Goal: Navigation & Orientation: Understand site structure

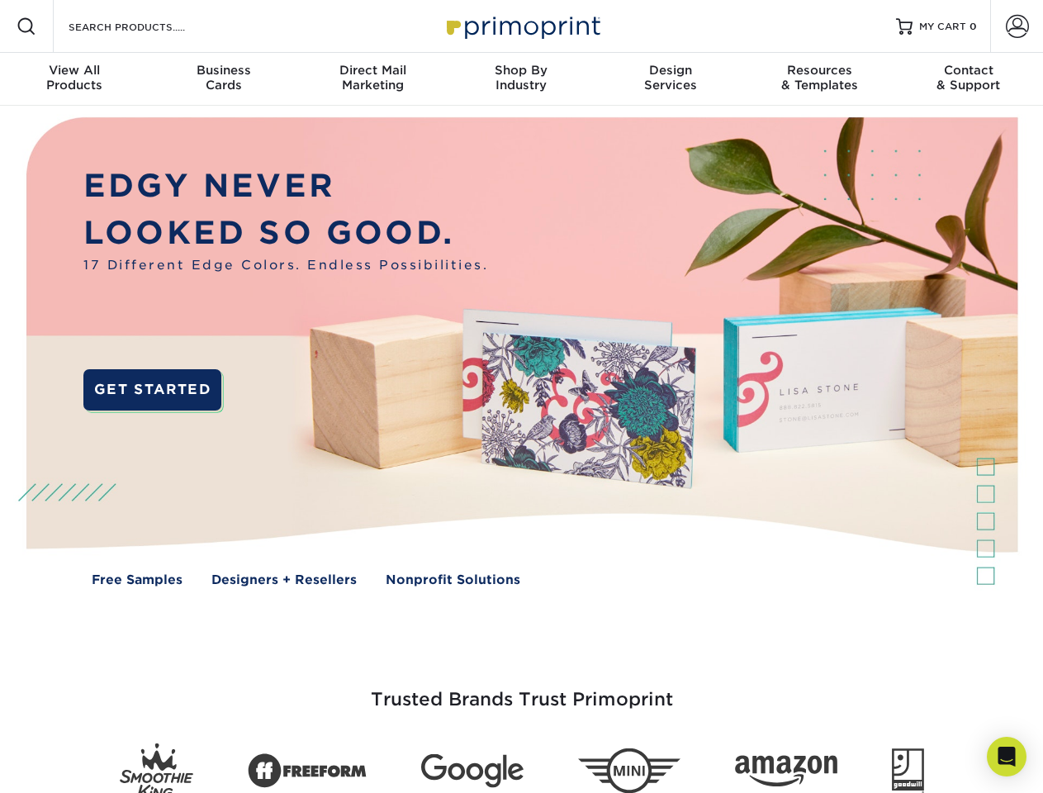
click at [521, 397] on img at bounding box center [521, 364] width 1033 height 516
click at [26, 26] on span at bounding box center [27, 27] width 20 height 20
click at [1017, 26] on span at bounding box center [1017, 26] width 23 height 23
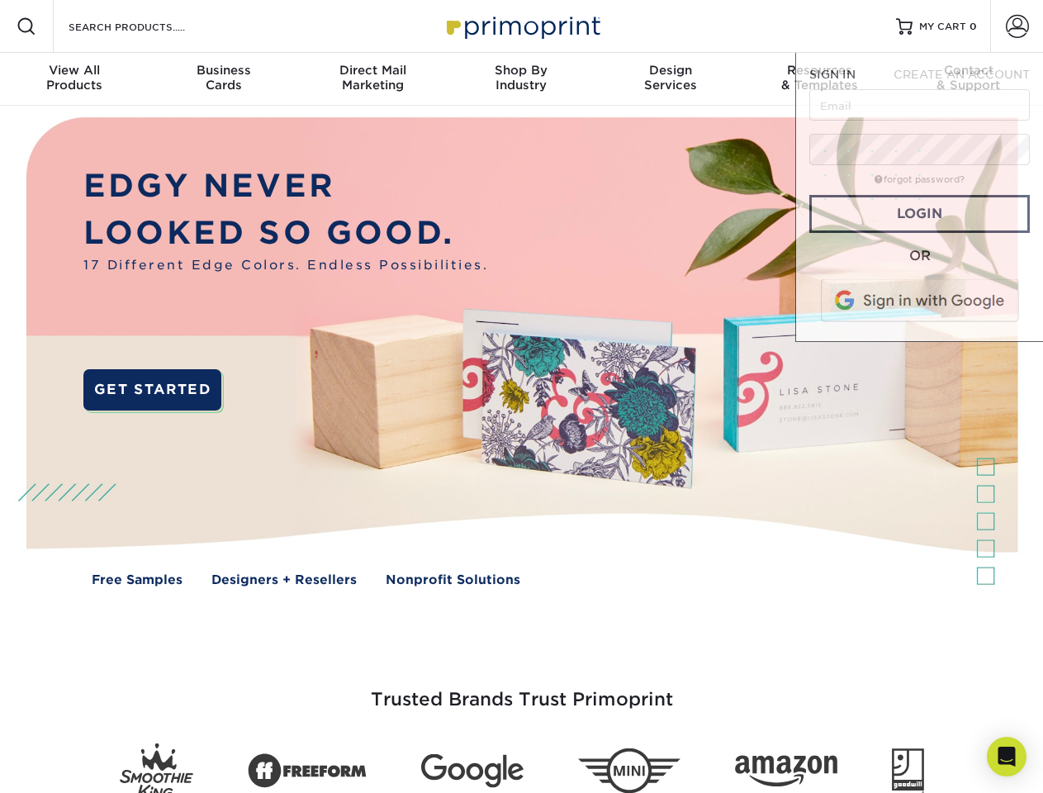
click at [74, 79] on div "View All Products" at bounding box center [74, 78] width 149 height 30
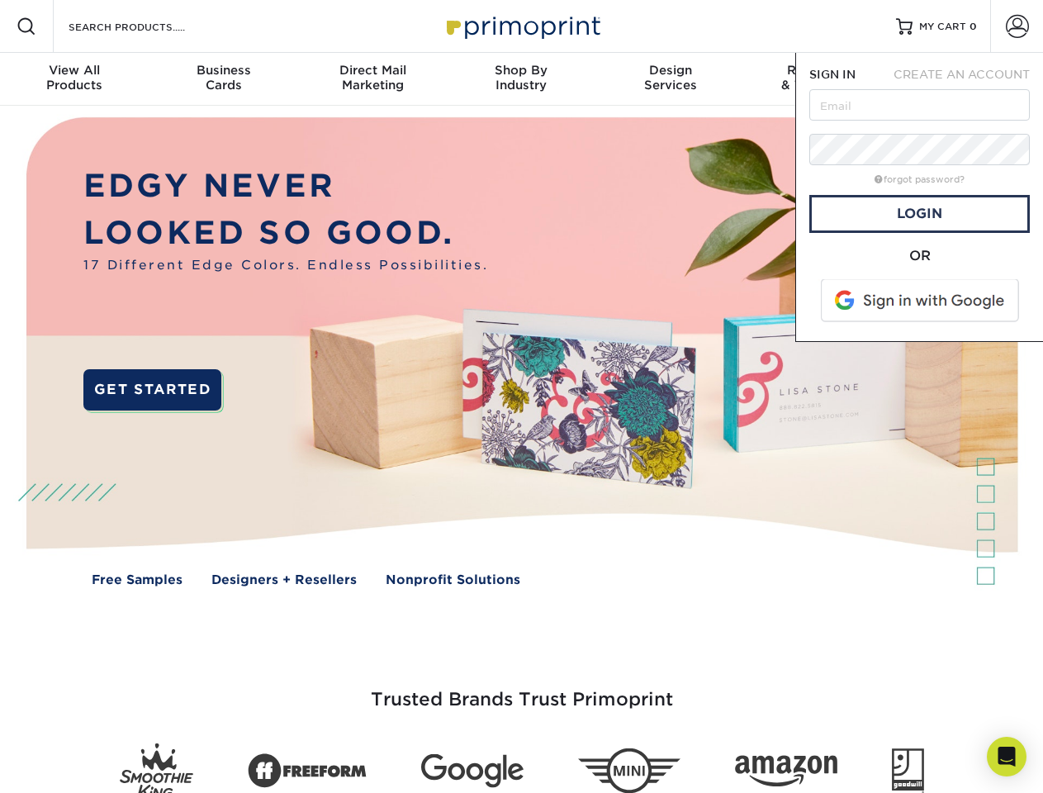
click at [223, 79] on div "Business Cards" at bounding box center [223, 78] width 149 height 30
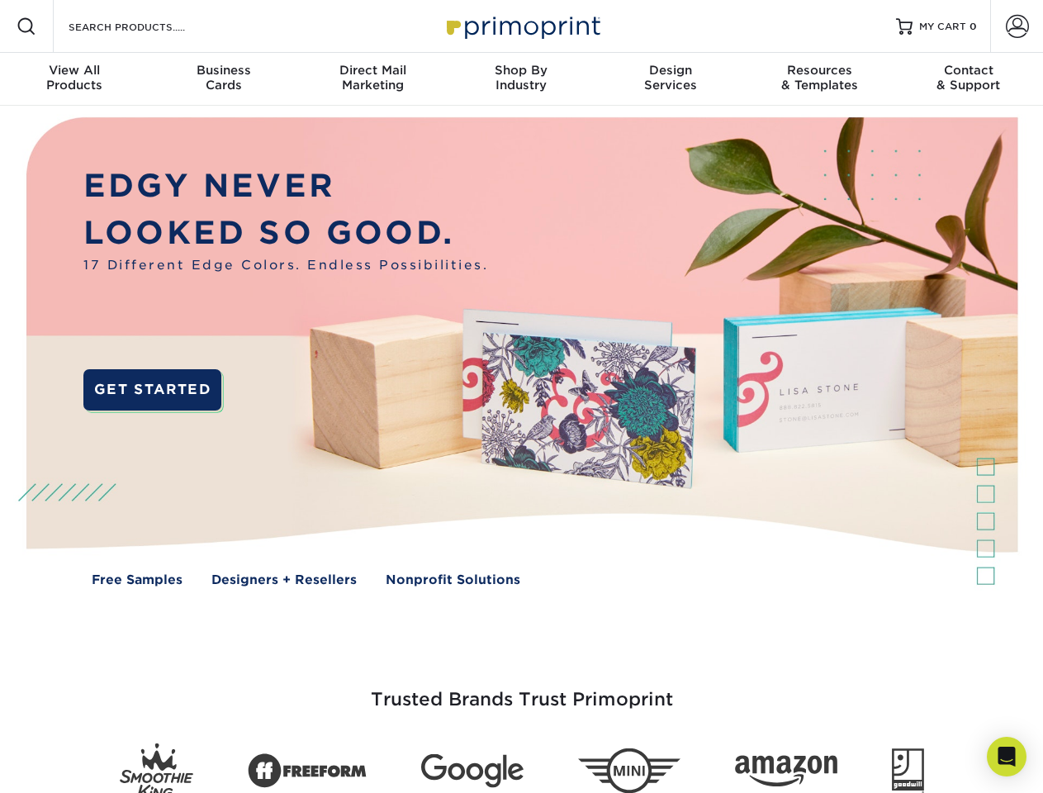
click at [373, 79] on div "Direct Mail Marketing" at bounding box center [372, 78] width 149 height 30
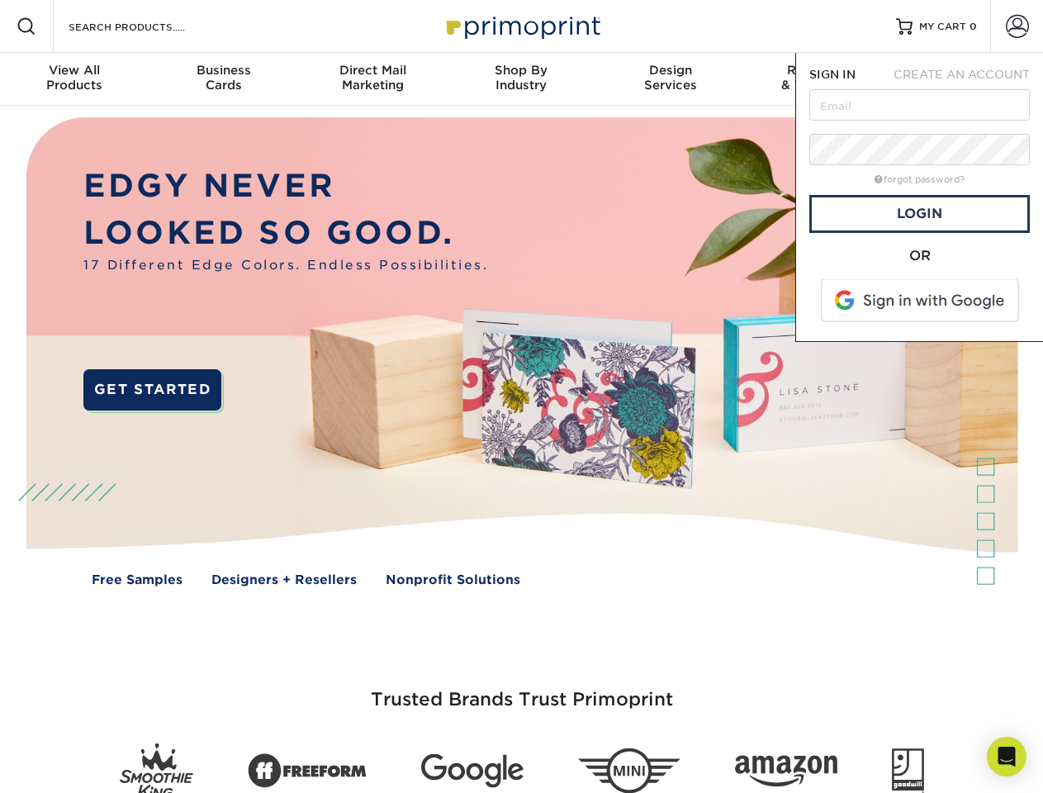
click at [521, 79] on div "Shop By Industry" at bounding box center [521, 78] width 149 height 30
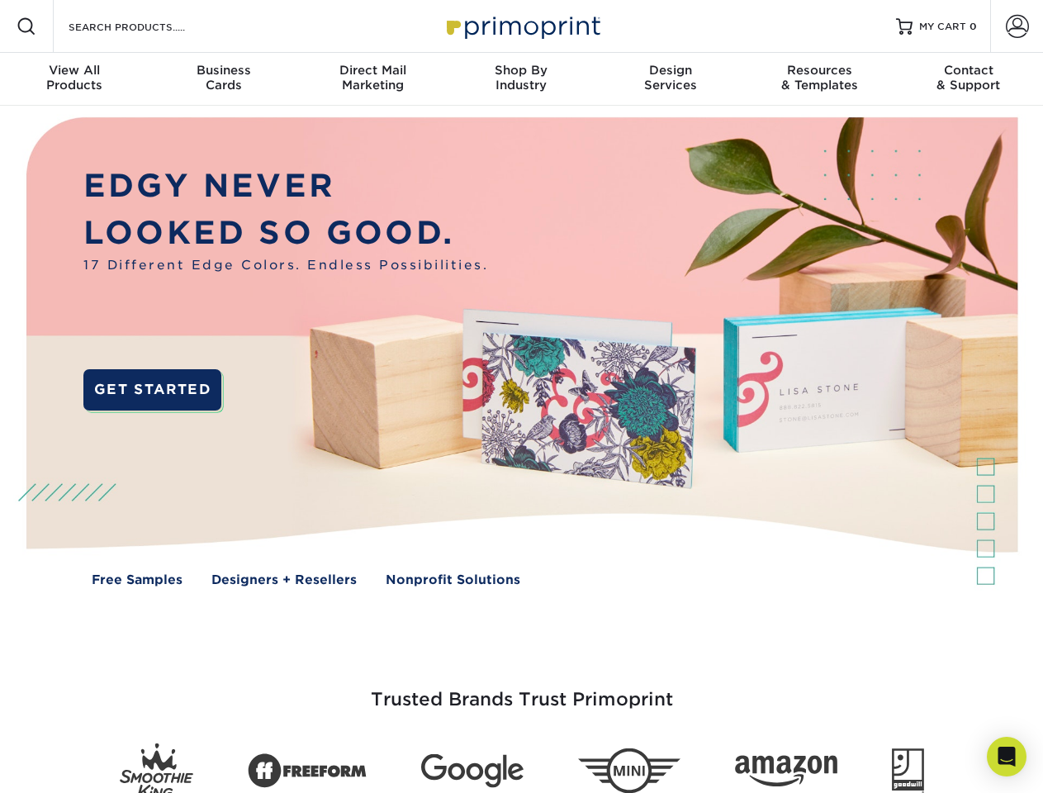
click at [671, 79] on div "Design Services" at bounding box center [670, 78] width 149 height 30
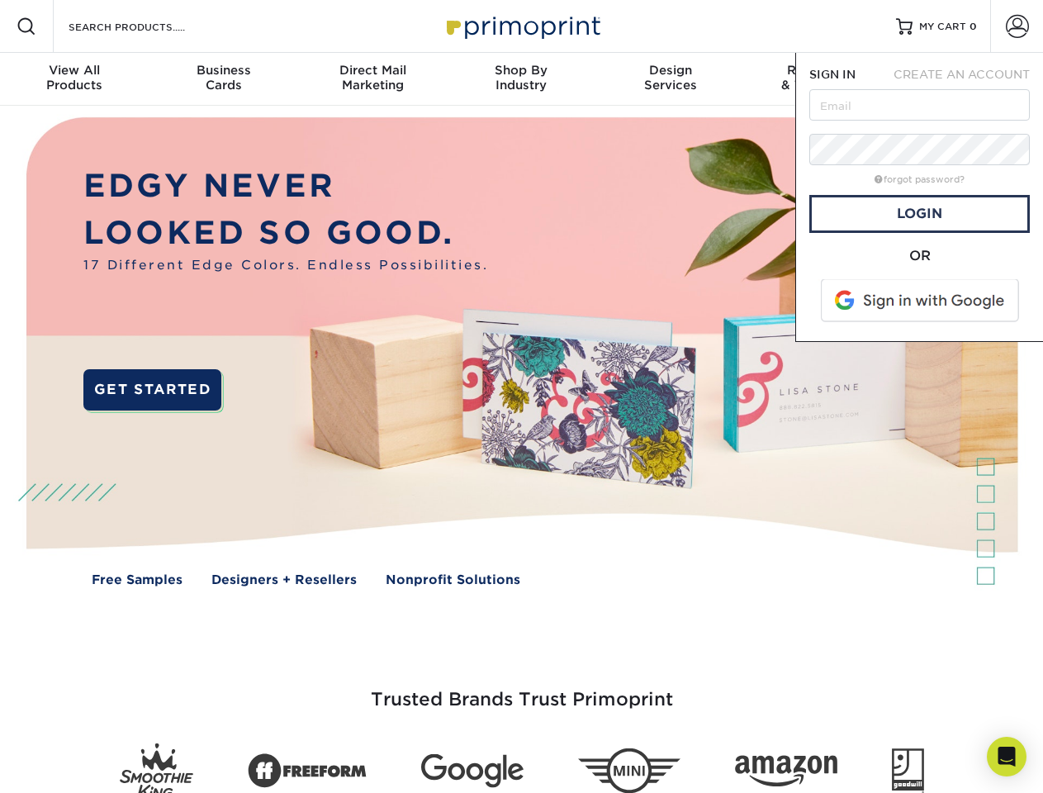
click at [819, 79] on span "SIGN IN" at bounding box center [833, 74] width 46 height 13
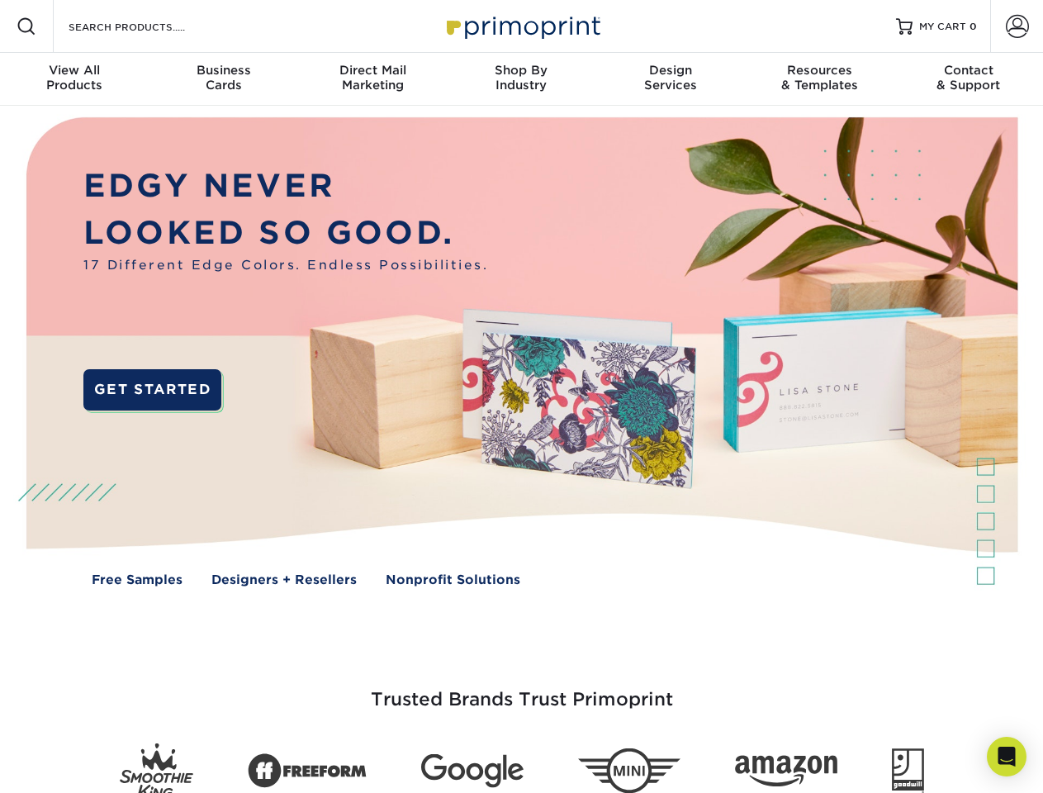
click at [969, 79] on div "Contact & Support" at bounding box center [969, 78] width 149 height 30
